Goal: Information Seeking & Learning: Learn about a topic

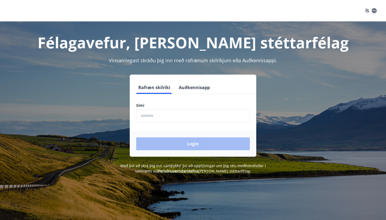
click at [159, 110] on input "phone" at bounding box center [193, 115] width 114 height 13
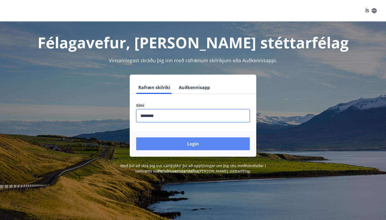
type input "********"
click at [188, 140] on button "Login" at bounding box center [193, 143] width 114 height 13
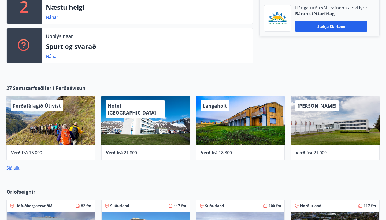
scroll to position [175, 0]
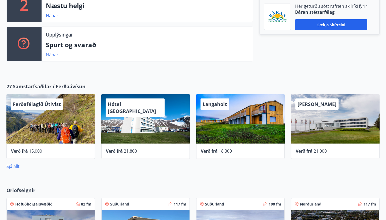
click at [50, 54] on link "Nánar" at bounding box center [52, 55] width 13 height 6
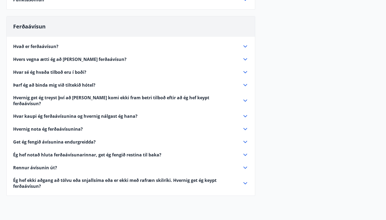
scroll to position [130, 0]
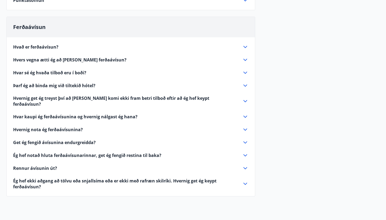
click at [59, 48] on div "Hvað er ferðaávísun?" at bounding box center [127, 47] width 229 height 6
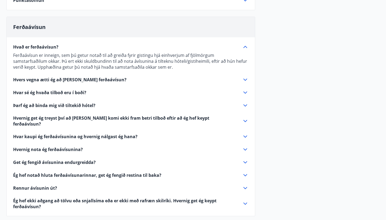
click at [65, 48] on div "Hvað er ferðaávísun?" at bounding box center [127, 47] width 229 height 6
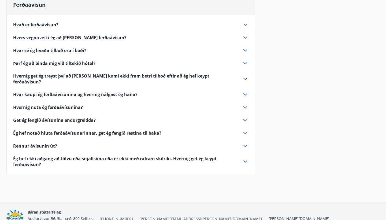
scroll to position [153, 0]
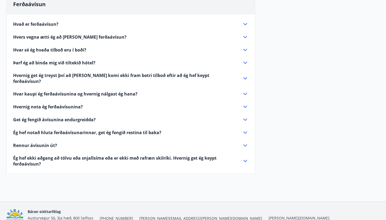
click at [56, 142] on span "Rennur ávísunin út?" at bounding box center [35, 145] width 44 height 6
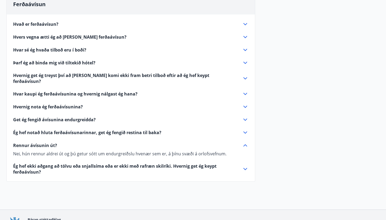
click at [51, 142] on span "Rennur ávísunin út?" at bounding box center [35, 145] width 44 height 6
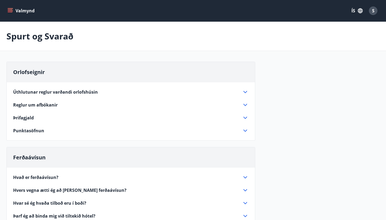
scroll to position [0, 0]
click at [10, 9] on icon "menu" at bounding box center [10, 10] width 5 height 5
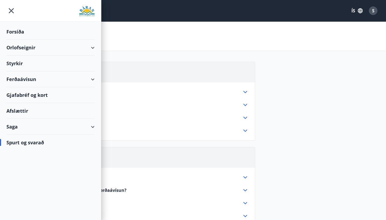
click at [20, 107] on div "Afslættir" at bounding box center [50, 111] width 88 height 16
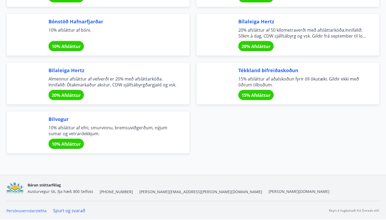
scroll to position [1863, 0]
